Goal: Task Accomplishment & Management: Use online tool/utility

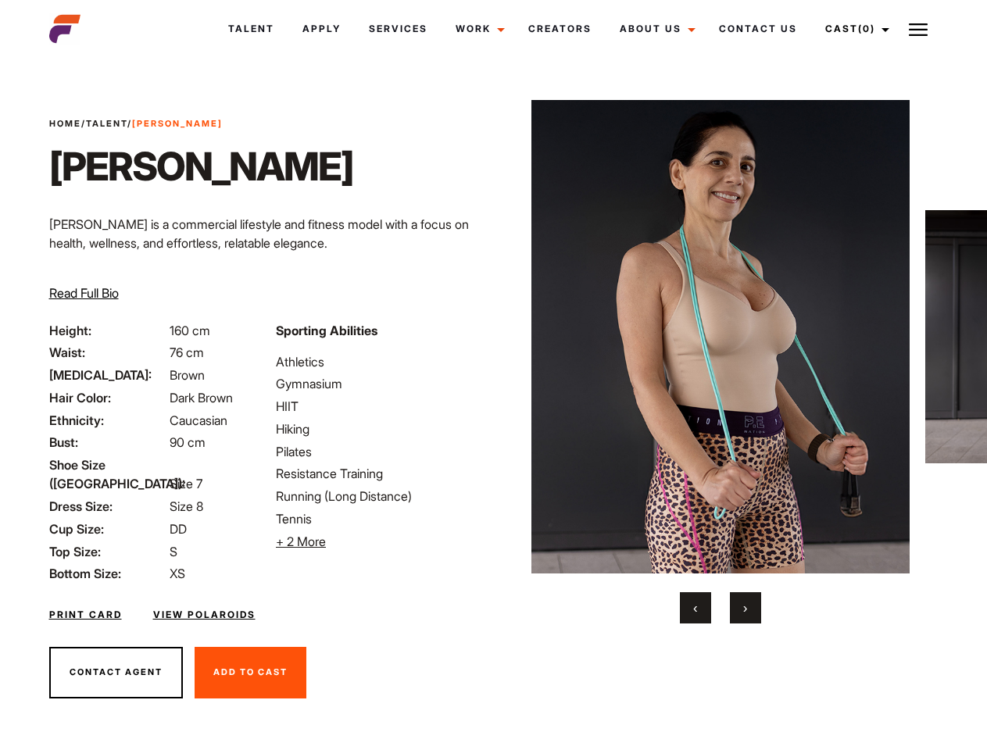
click at [853, 29] on link "Cast (0)" at bounding box center [855, 29] width 88 height 42
click at [919, 29] on img at bounding box center [918, 29] width 19 height 19
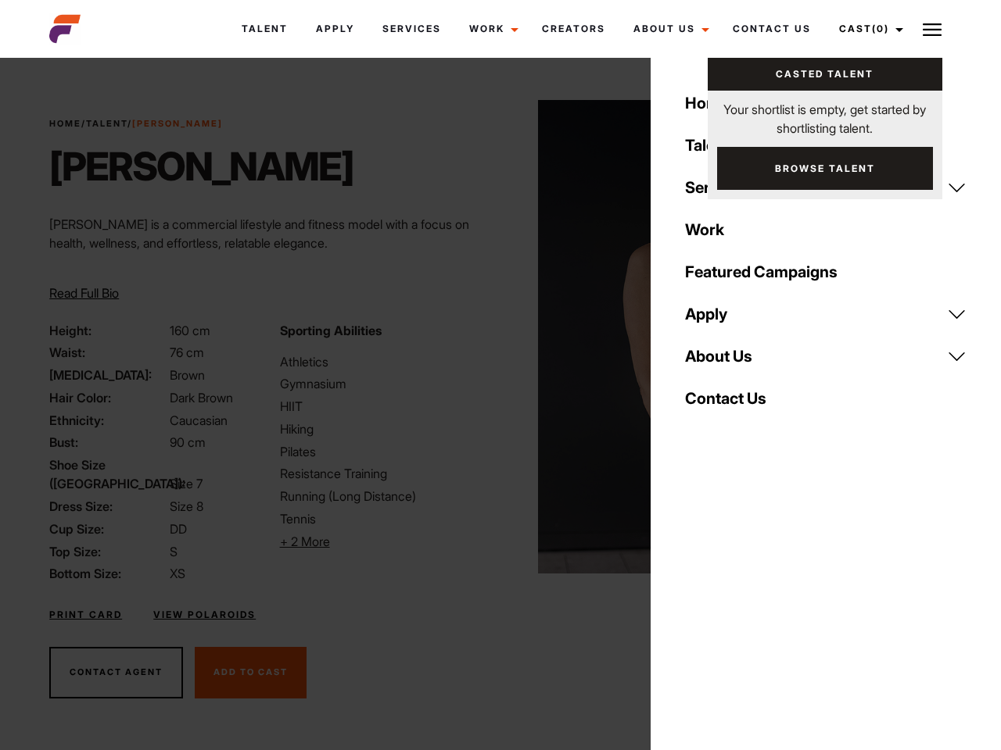
click at [380, 542] on li "+ 2 More Hide More" at bounding box center [385, 541] width 211 height 19
click at [720, 362] on img at bounding box center [727, 337] width 379 height 474
click at [493, 337] on div "Sporting Abilities Athletics Gymnasium HIIT Hiking Pilates Resistance Training …" at bounding box center [385, 452] width 230 height 263
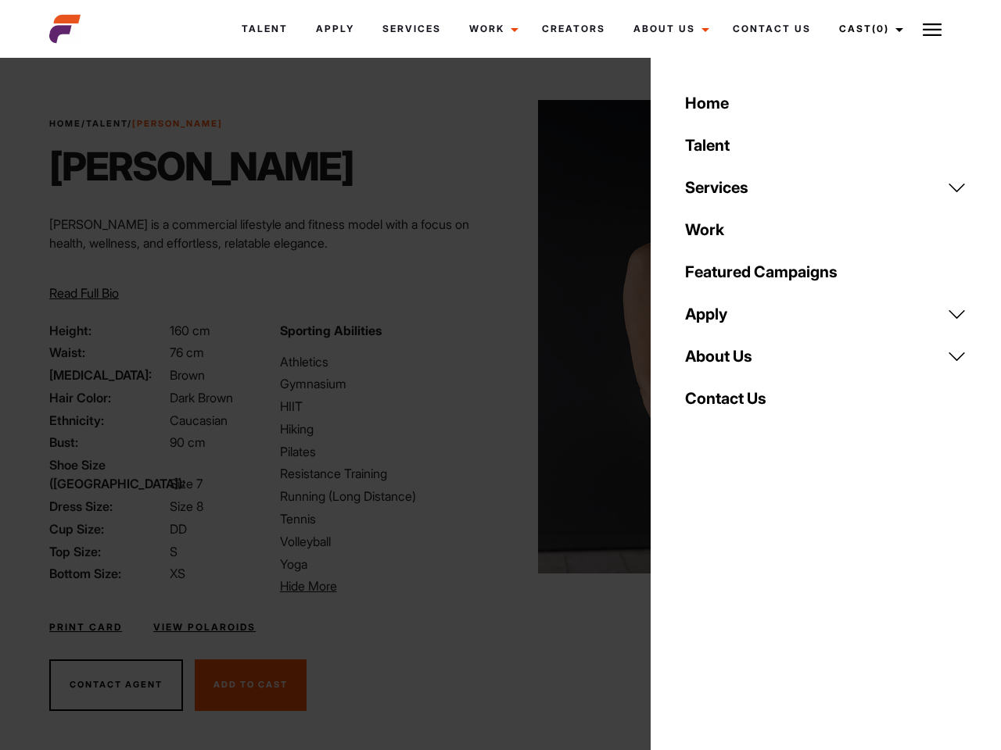
click at [696, 608] on div "Home Talent Services Talent Casting Photography Videography Creative Hair and M…" at bounding box center [825, 375] width 350 height 750
click at [746, 608] on div "Home Talent Services Talent Casting Photography Videography Creative Hair and M…" at bounding box center [825, 375] width 350 height 750
